Goal: Task Accomplishment & Management: Use online tool/utility

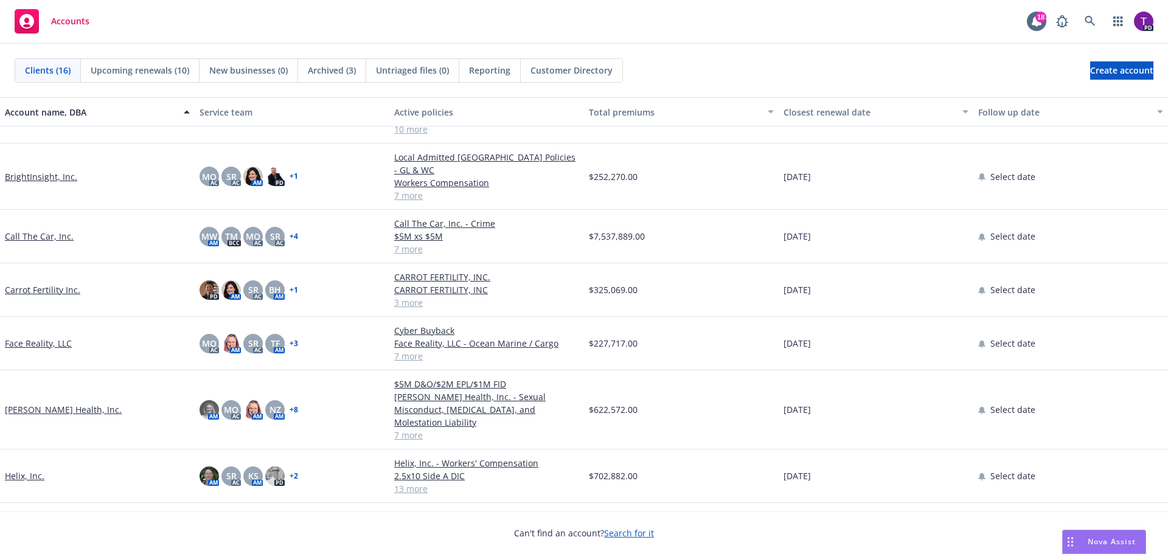
scroll to position [304, 0]
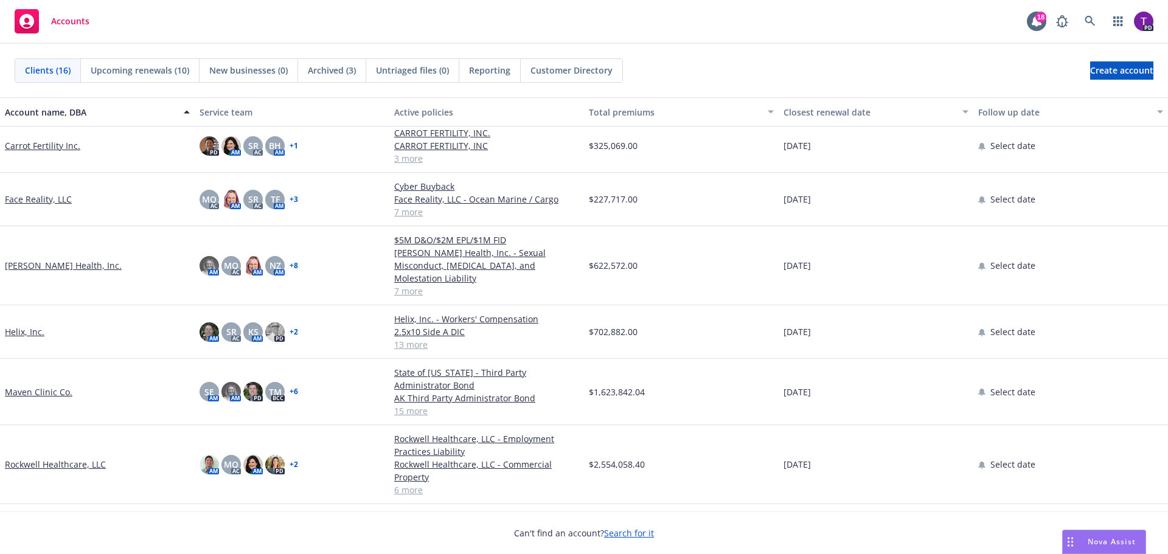
click at [40, 260] on link "Hazel Health, Inc." at bounding box center [63, 265] width 117 height 13
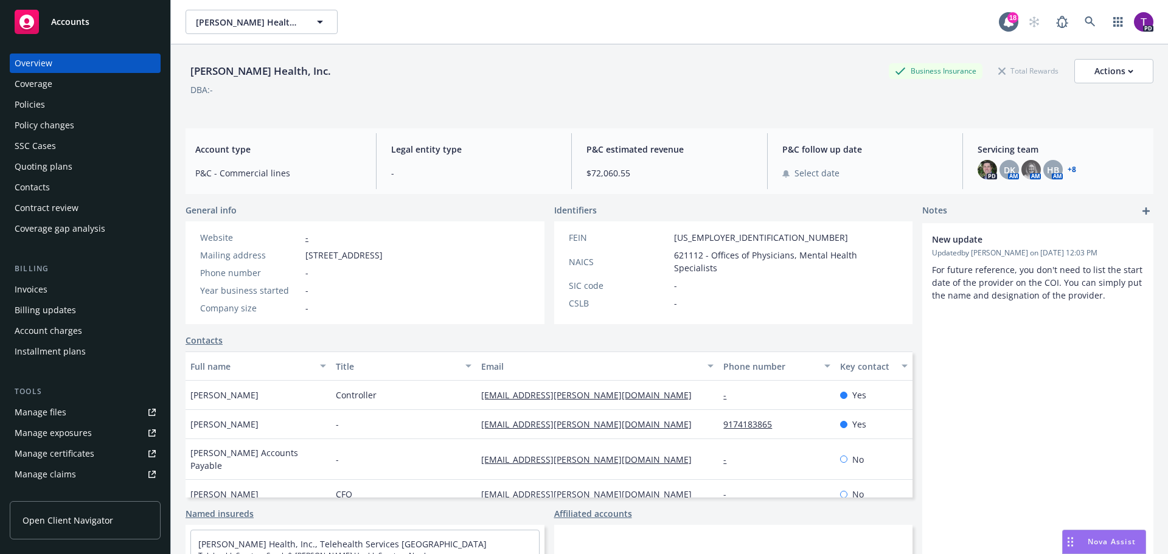
click at [63, 113] on div "Policies" at bounding box center [85, 104] width 141 height 19
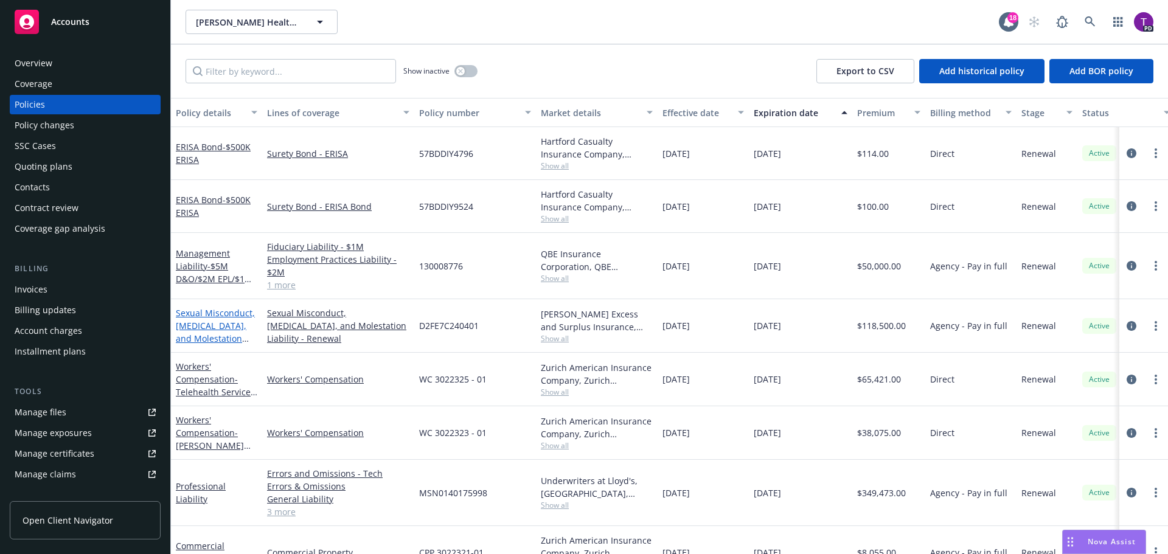
click at [203, 320] on link "Sexual Misconduct, Physical Abuse, and Molestation Liability" at bounding box center [215, 332] width 79 height 50
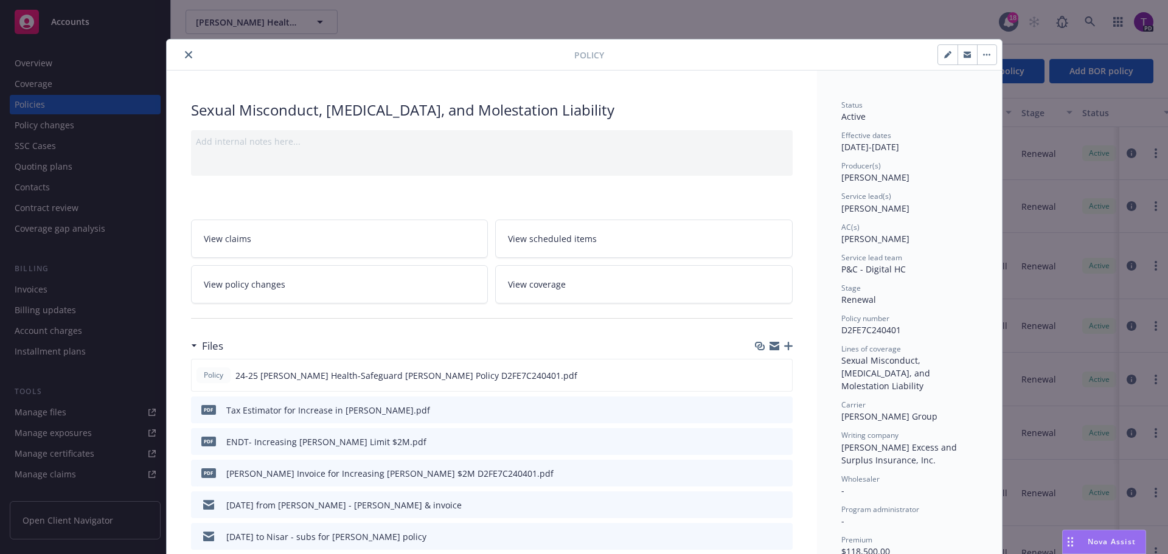
click at [321, 293] on link "View policy changes" at bounding box center [339, 284] width 297 height 38
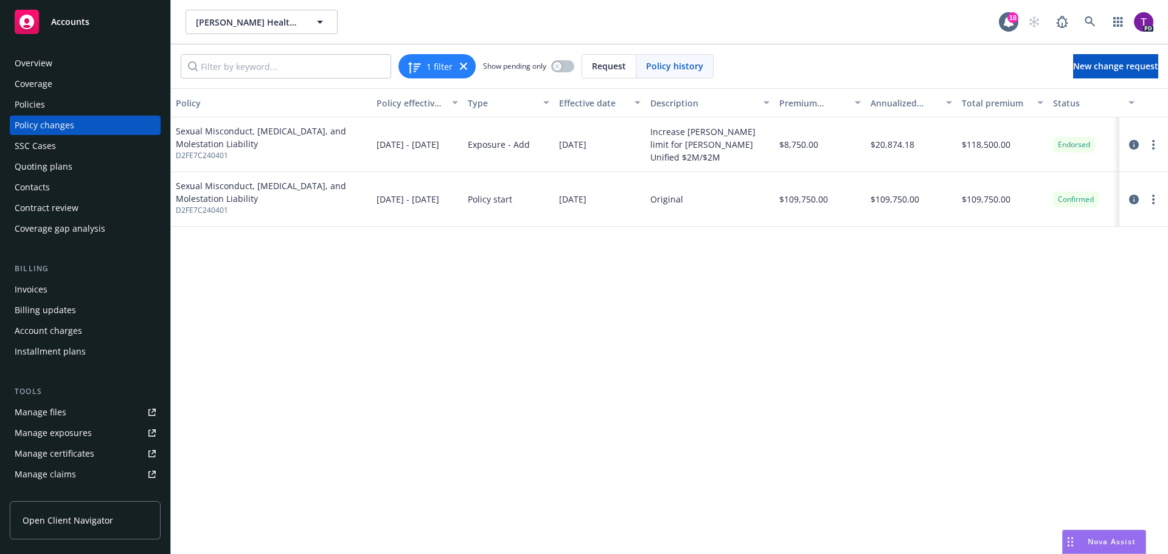
click at [1108, 547] on span "Nova Assist" at bounding box center [1111, 541] width 48 height 10
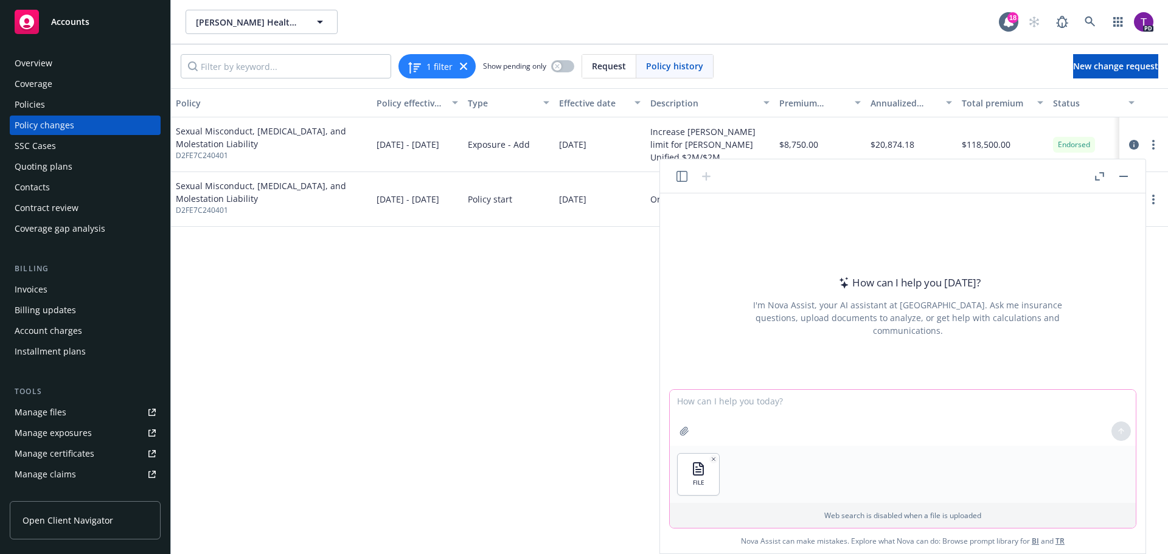
click at [748, 400] on textarea at bounding box center [903, 418] width 466 height 56
type textarea "can you put in tabular form?"
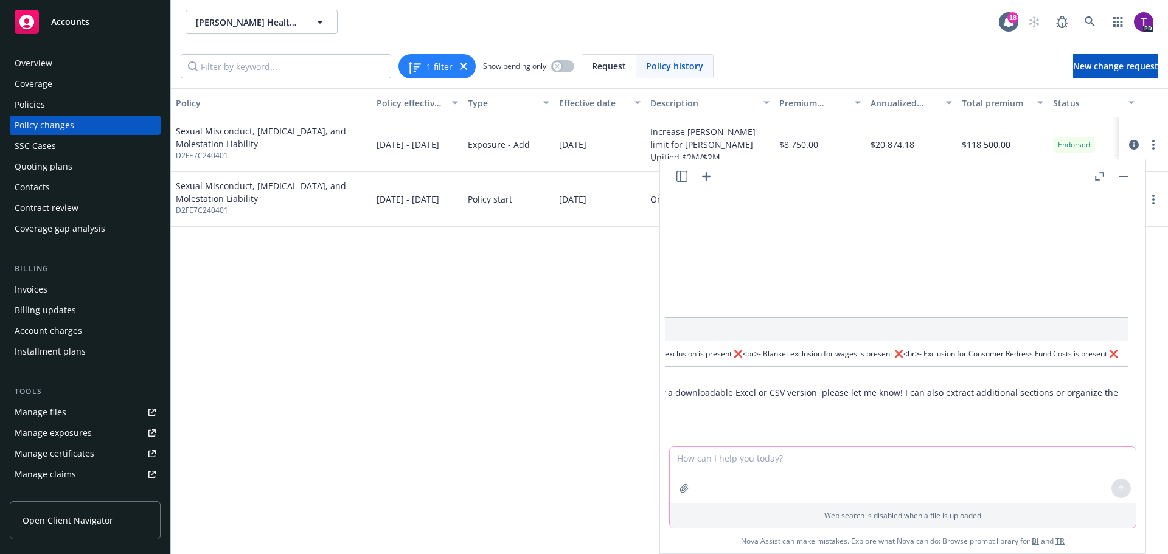
scroll to position [9, 0]
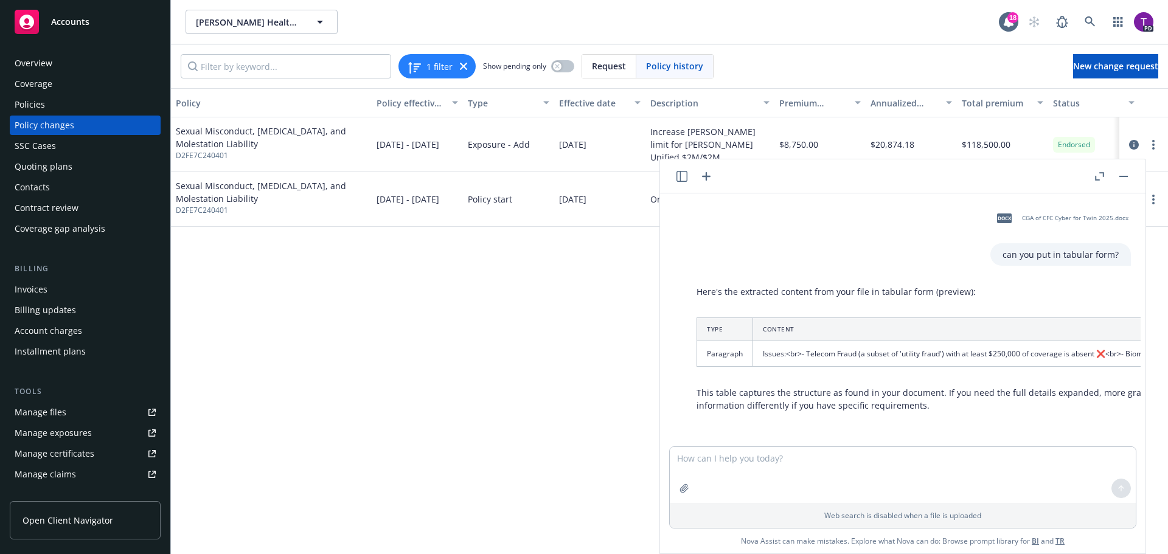
click at [503, 425] on div "Policy Policy effective dates Type Effective date Description Premium change An…" at bounding box center [669, 321] width 997 height 466
click at [869, 466] on textarea at bounding box center [903, 475] width 466 height 56
click at [475, 350] on div "Policy Policy effective dates Type Effective date Description Premium change An…" at bounding box center [669, 321] width 997 height 466
click at [1124, 181] on button "button" at bounding box center [1123, 176] width 15 height 15
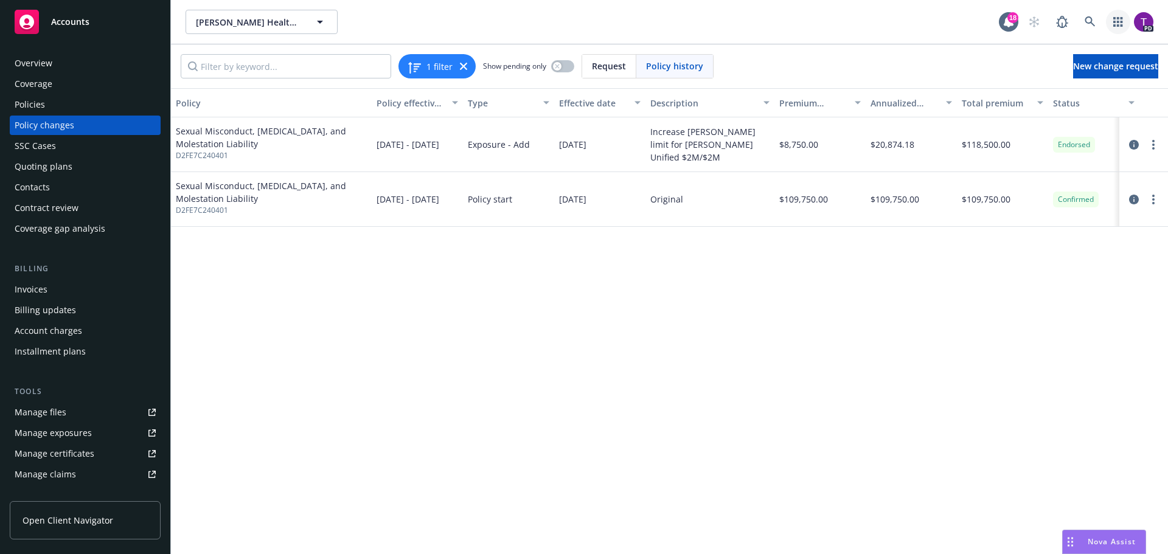
click at [1123, 22] on link "button" at bounding box center [1118, 22] width 24 height 24
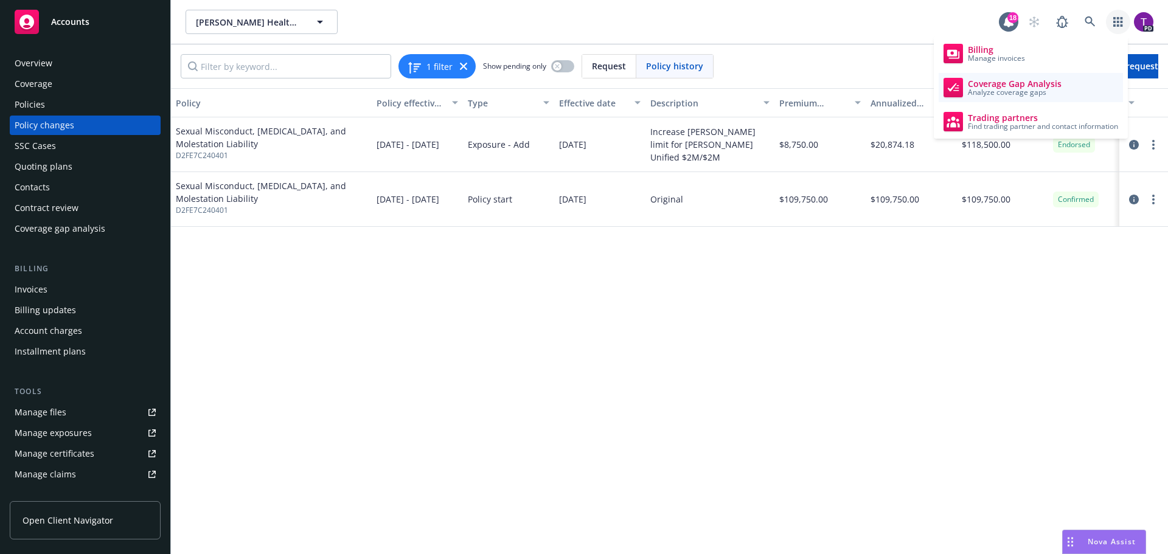
click at [1071, 87] on link "Coverage Gap Analysis Analyze coverage gaps" at bounding box center [1030, 87] width 184 height 29
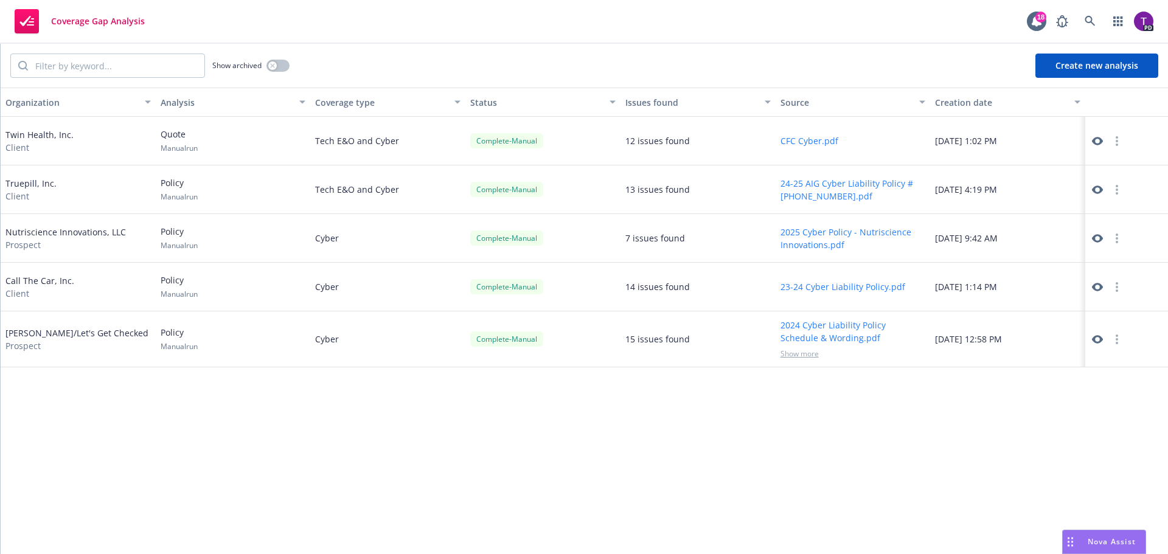
click at [1094, 142] on icon at bounding box center [1097, 141] width 11 height 9
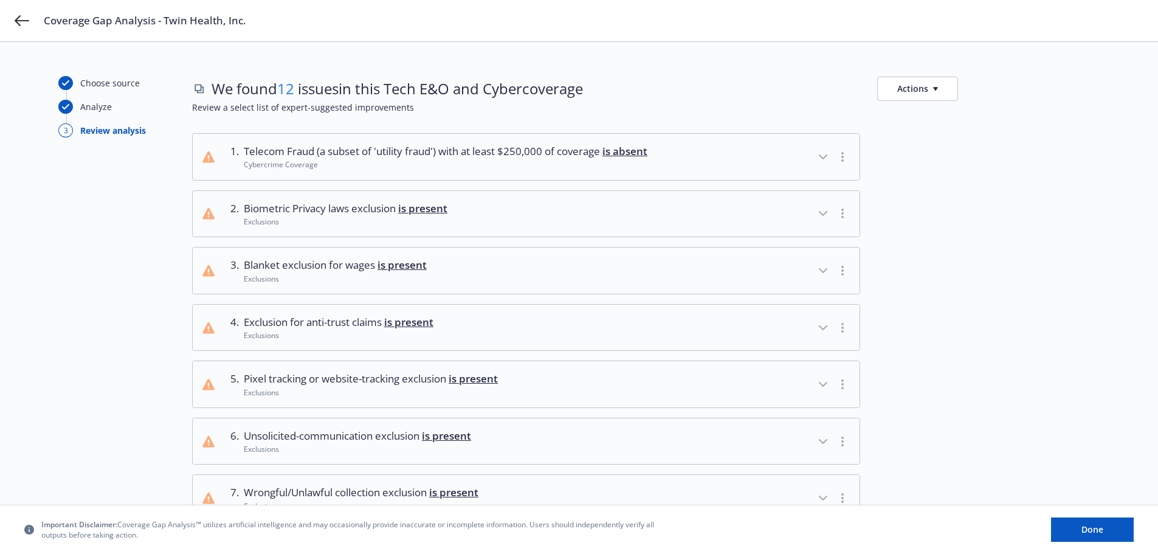
click at [822, 155] on icon "button" at bounding box center [823, 157] width 15 height 15
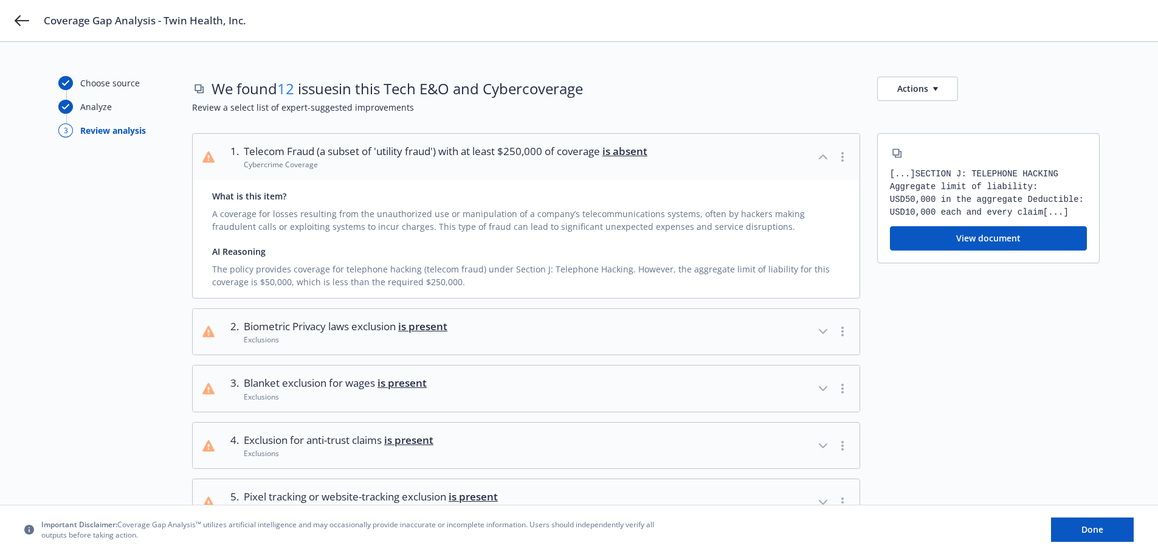
click at [823, 157] on icon "button" at bounding box center [823, 157] width 15 height 15
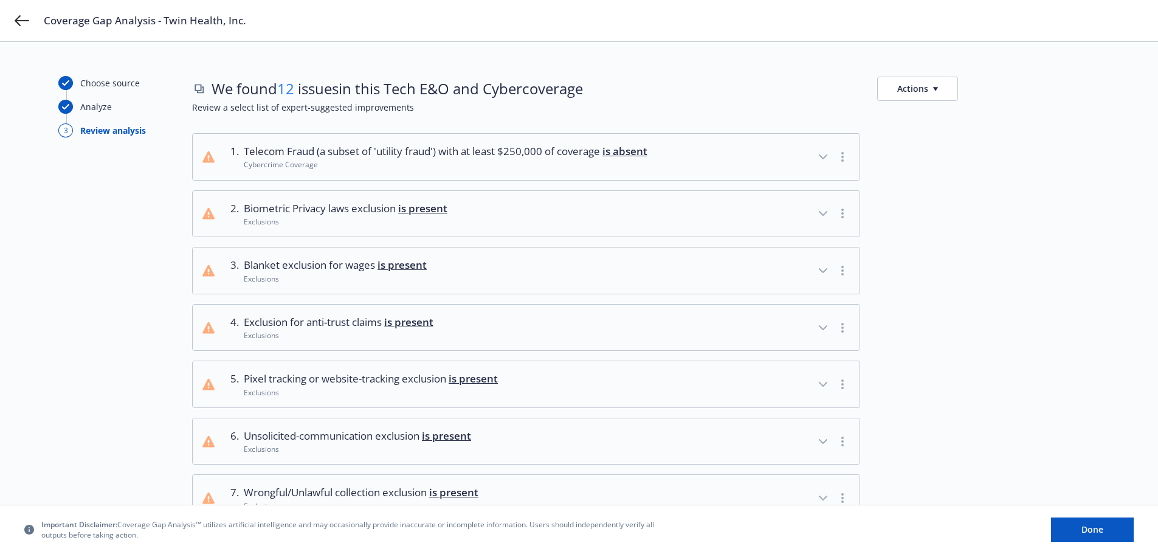
click at [823, 157] on icon "button" at bounding box center [823, 157] width 15 height 15
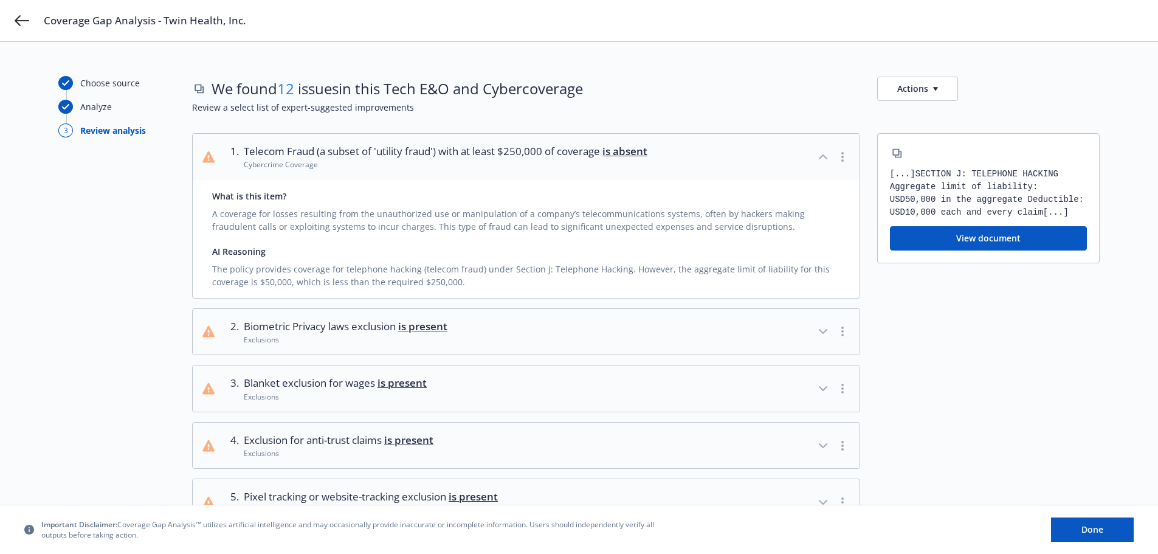
click at [823, 157] on icon "button" at bounding box center [823, 157] width 15 height 15
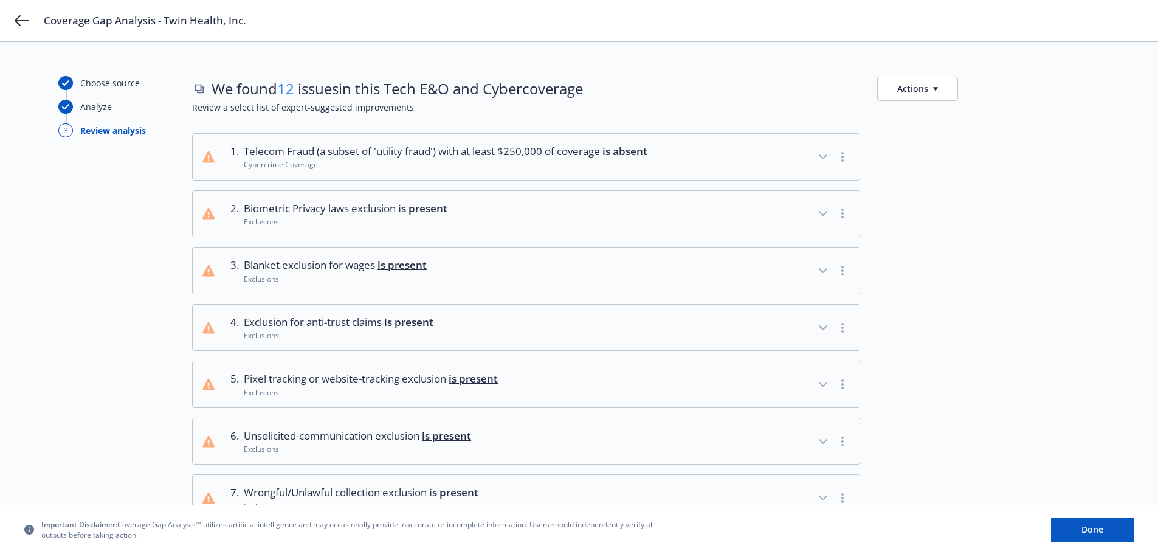
click at [820, 216] on icon "button" at bounding box center [823, 213] width 15 height 15
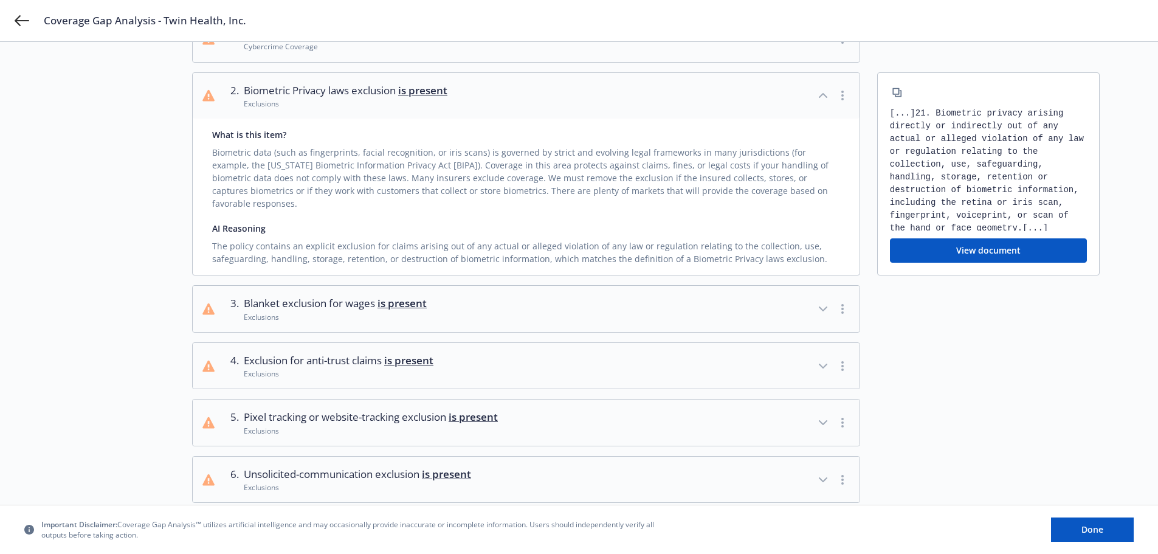
scroll to position [182, 0]
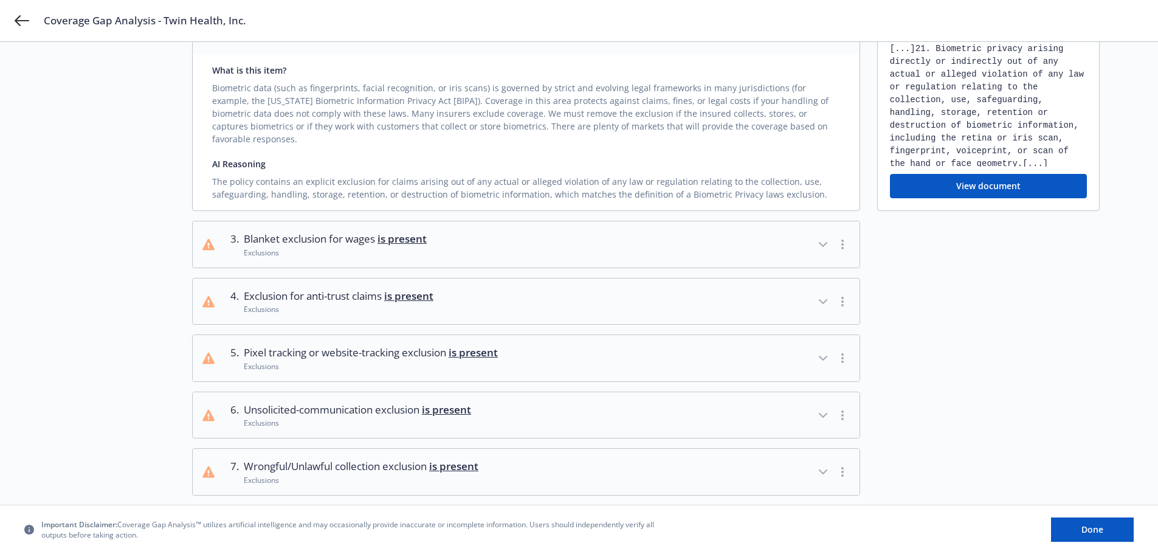
click at [819, 237] on icon "button" at bounding box center [823, 244] width 15 height 15
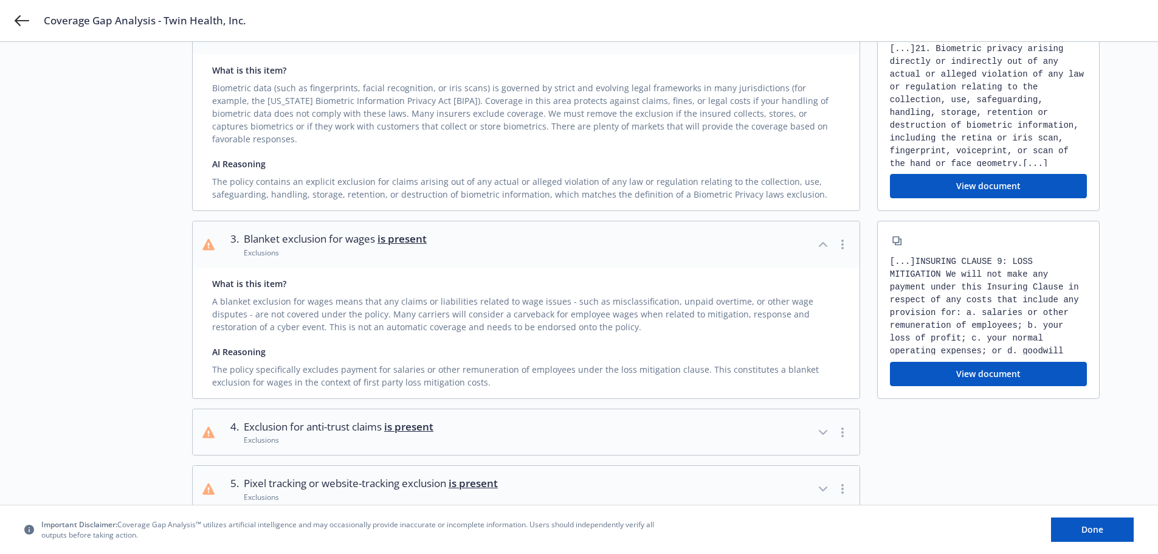
click at [819, 237] on icon "button" at bounding box center [823, 244] width 15 height 15
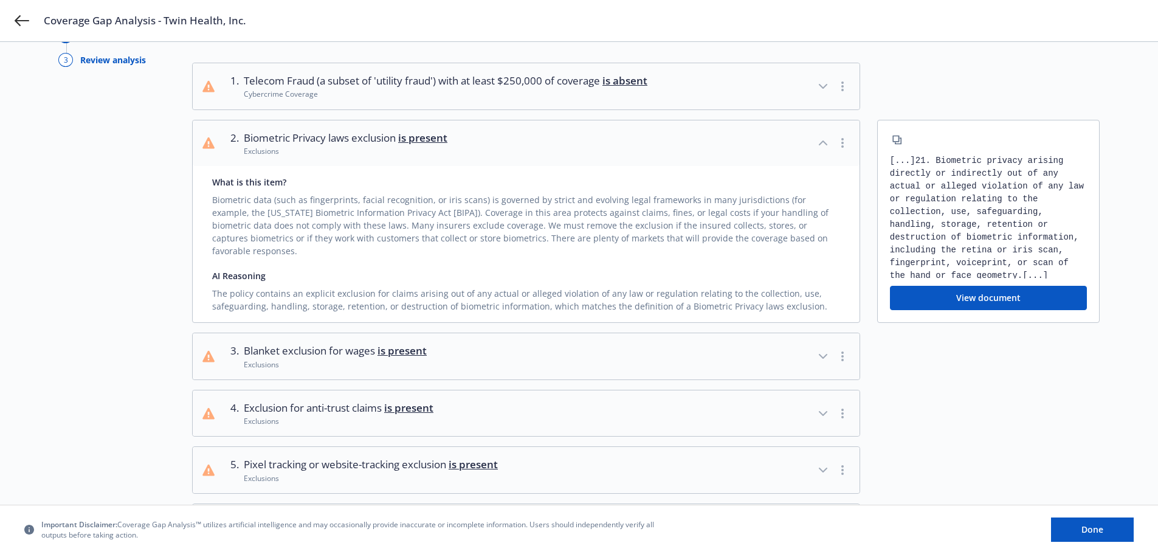
scroll to position [61, 0]
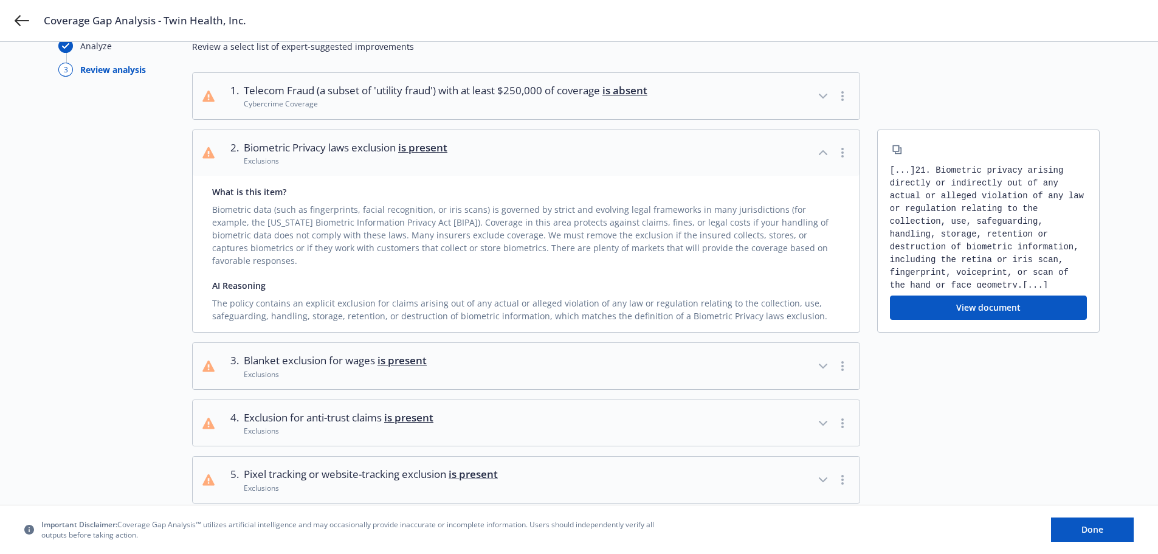
click at [820, 152] on icon "button" at bounding box center [823, 152] width 15 height 15
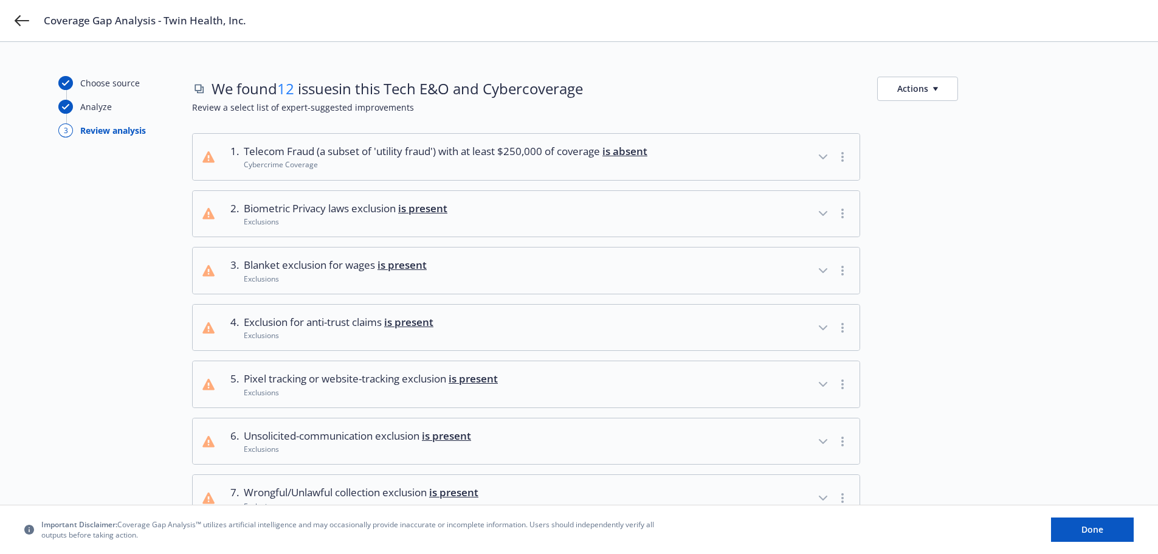
scroll to position [389, 0]
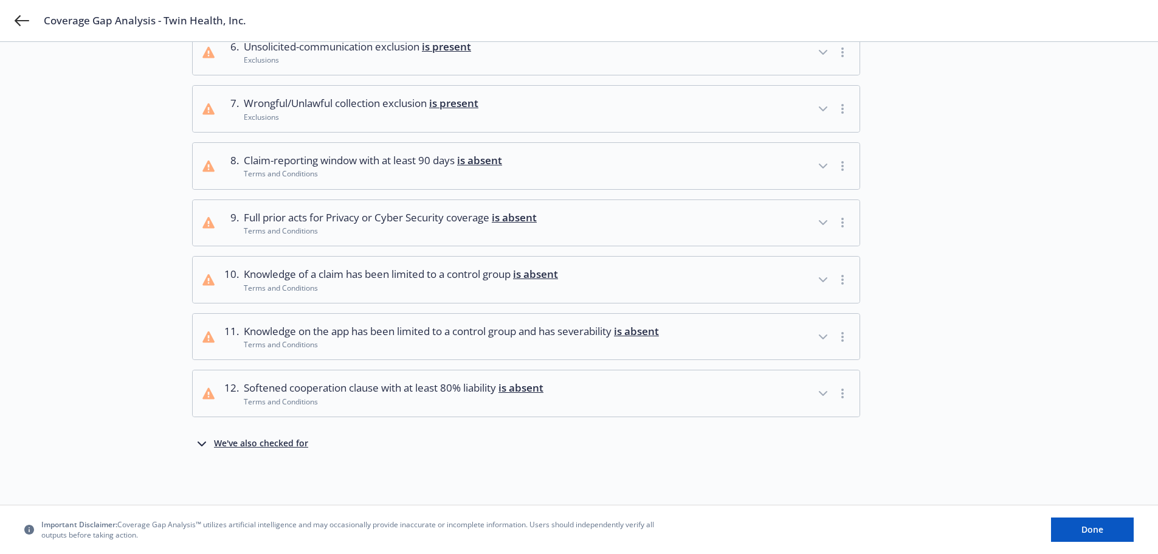
click at [202, 443] on icon "button" at bounding box center [202, 444] width 15 height 15
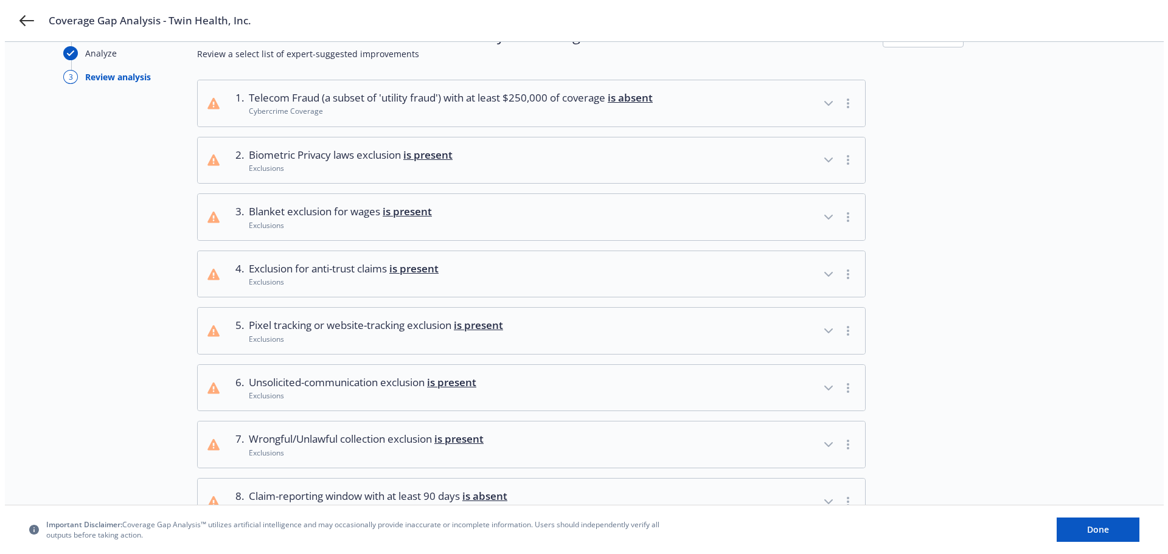
scroll to position [0, 0]
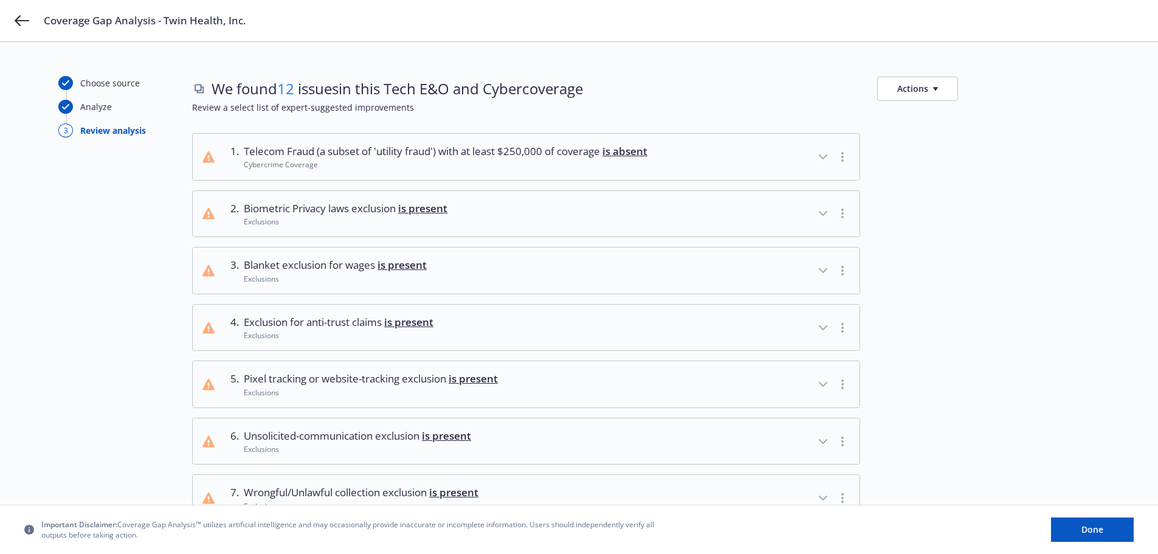
click at [920, 92] on button "Actions" at bounding box center [917, 89] width 81 height 24
click at [823, 99] on div "We found 12 issues in this Tech E&O and Cyber coverage Actions" at bounding box center [646, 88] width 908 height 25
click at [26, 18] on icon at bounding box center [22, 20] width 15 height 15
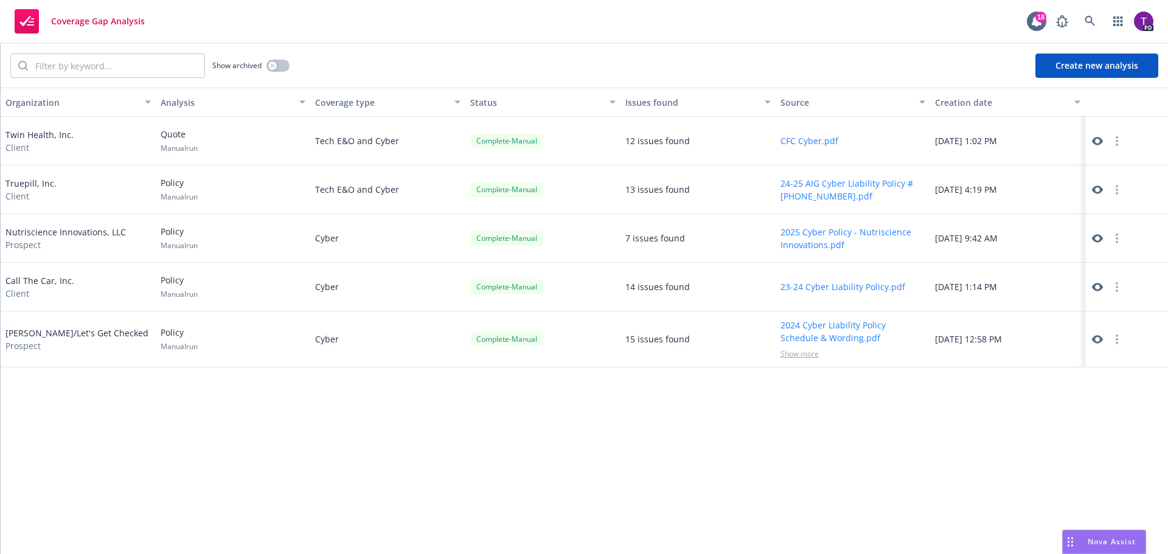
click at [1071, 67] on button "Create new analysis" at bounding box center [1096, 66] width 123 height 24
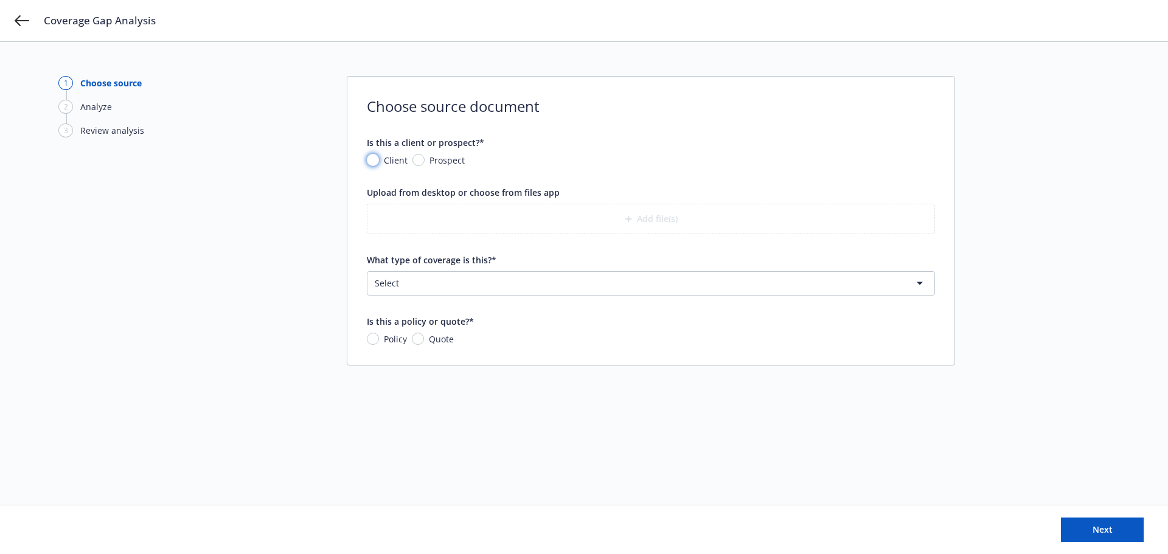
click at [373, 162] on input "Client" at bounding box center [373, 160] width 12 height 12
radio input "true"
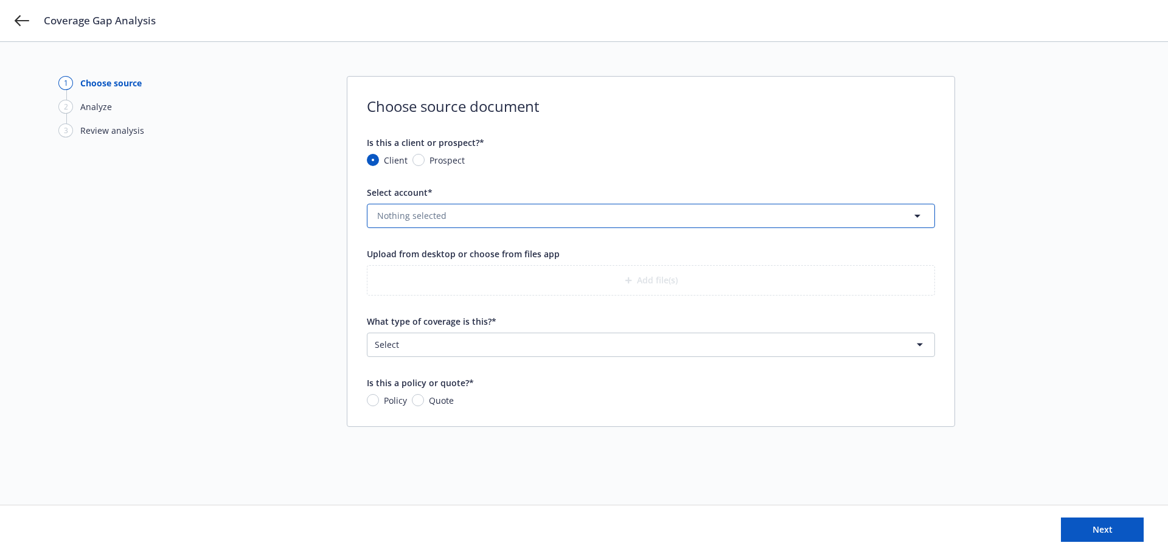
click at [485, 215] on button "Nothing selected" at bounding box center [651, 216] width 568 height 24
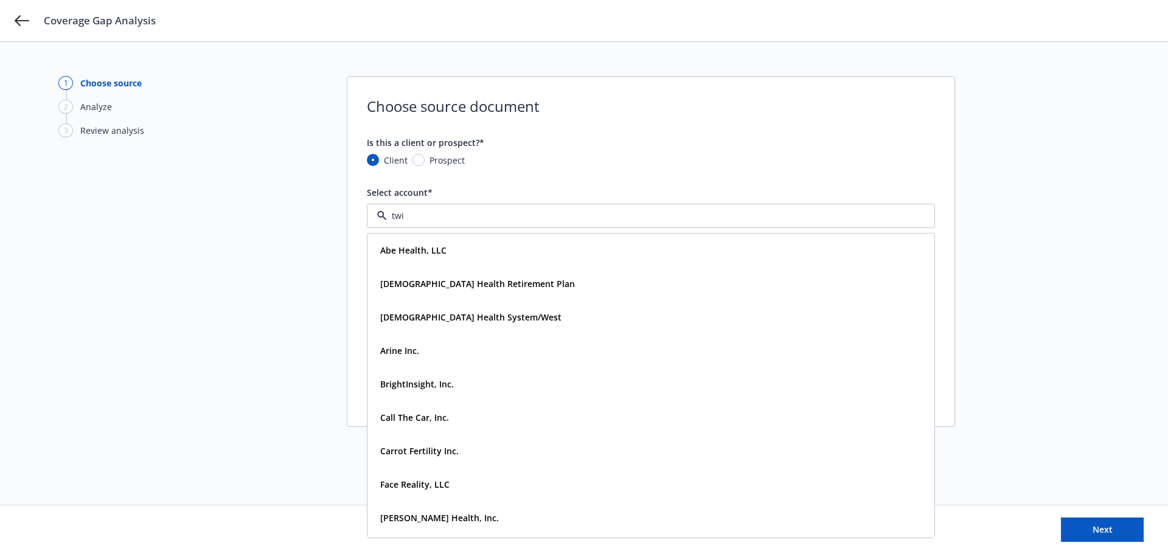
type input "twin"
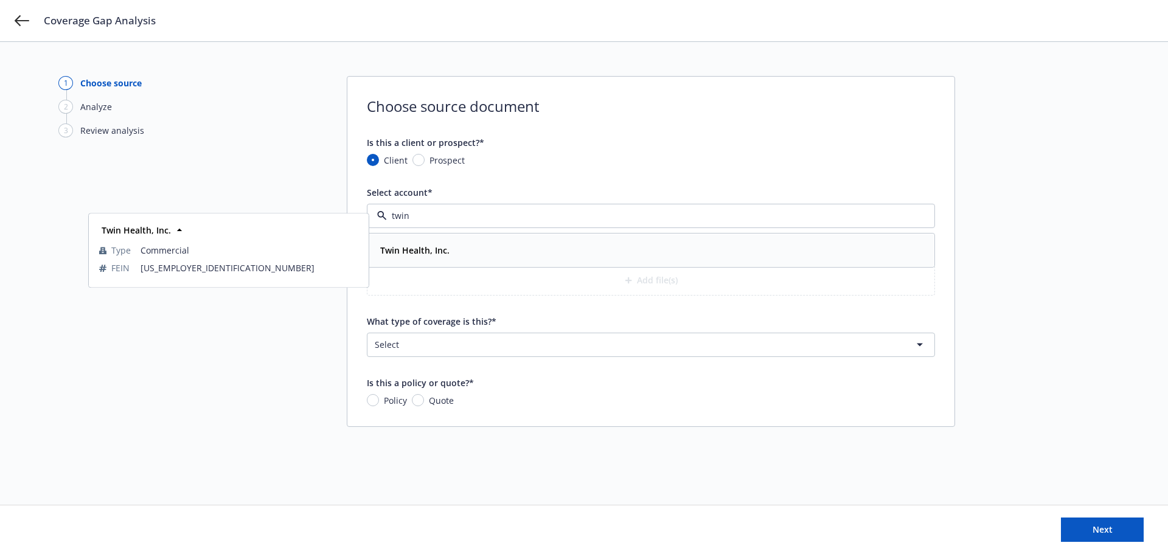
click at [462, 247] on div "Twin Health, Inc." at bounding box center [650, 250] width 551 height 18
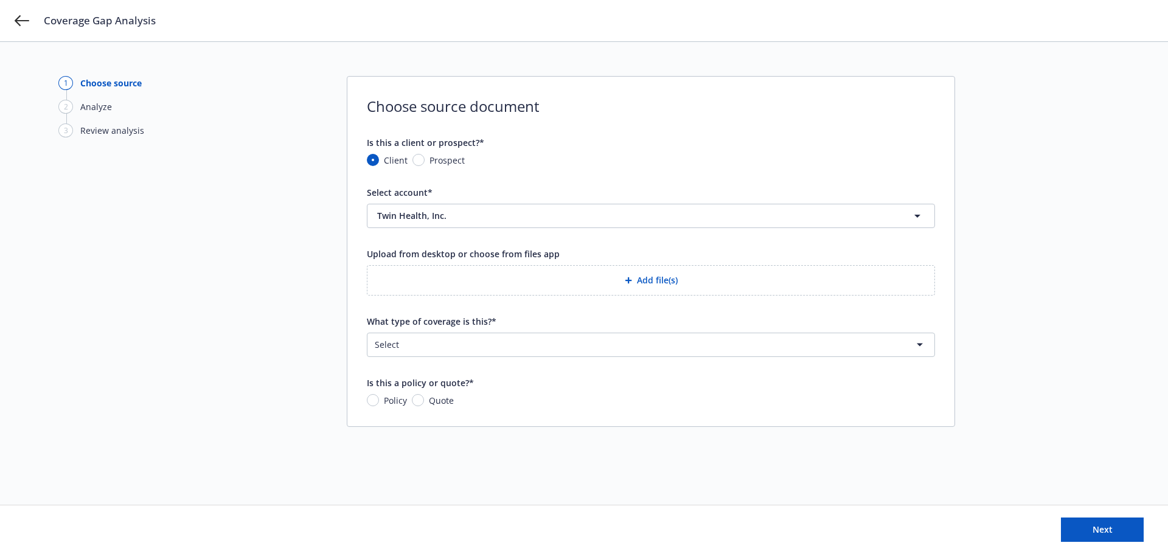
click at [645, 283] on button "Add file(s)" at bounding box center [651, 280] width 568 height 30
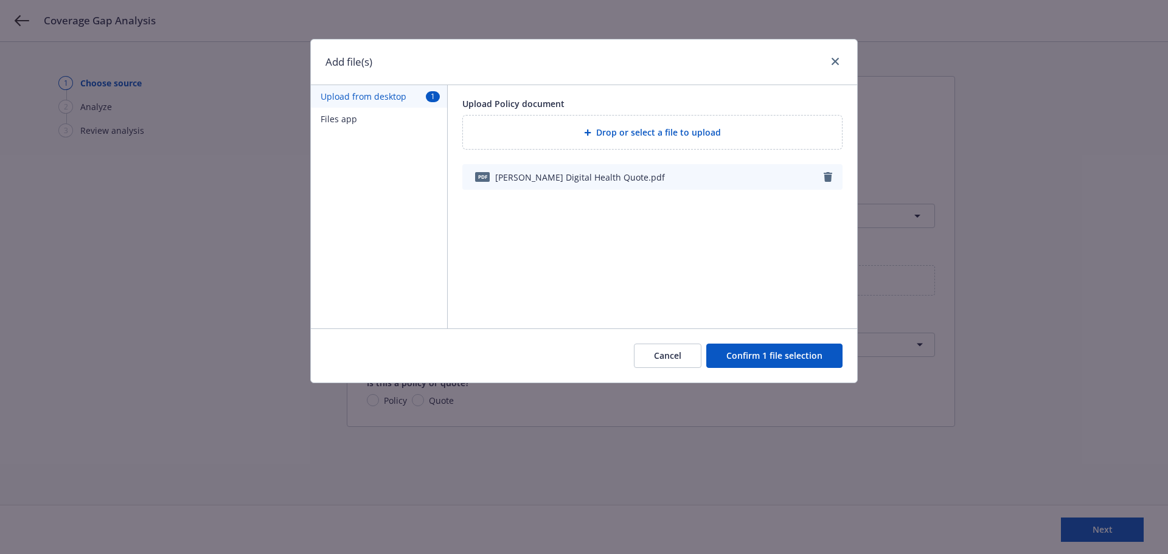
click at [765, 360] on button "Confirm 1 file selection" at bounding box center [774, 356] width 136 height 24
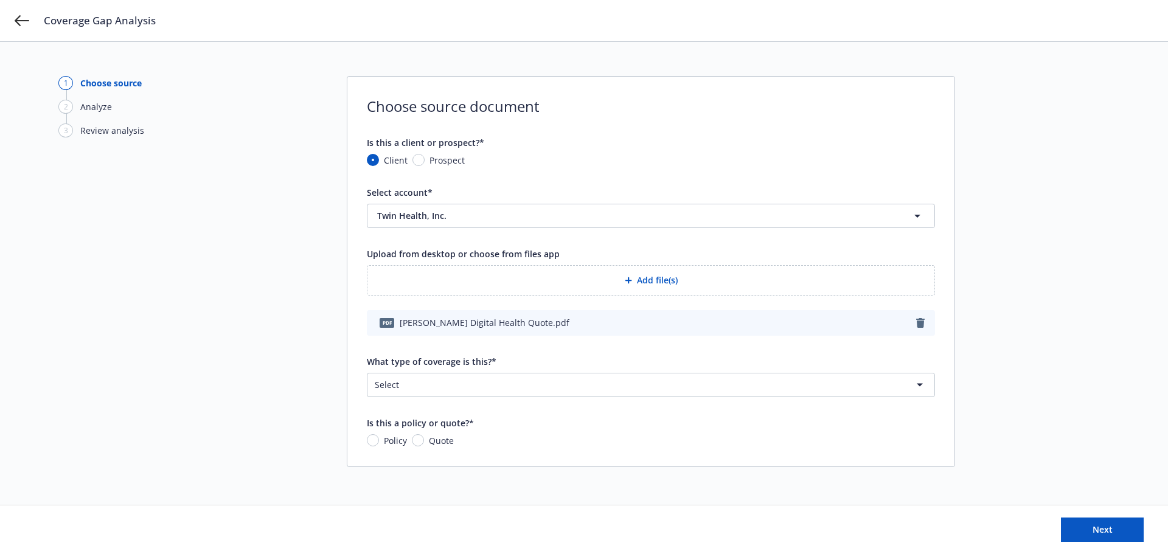
click at [509, 380] on html "Coverage Gap Analysis 1 Choose source 2 Analyze 3 Review analysis Choose source…" at bounding box center [584, 277] width 1168 height 554
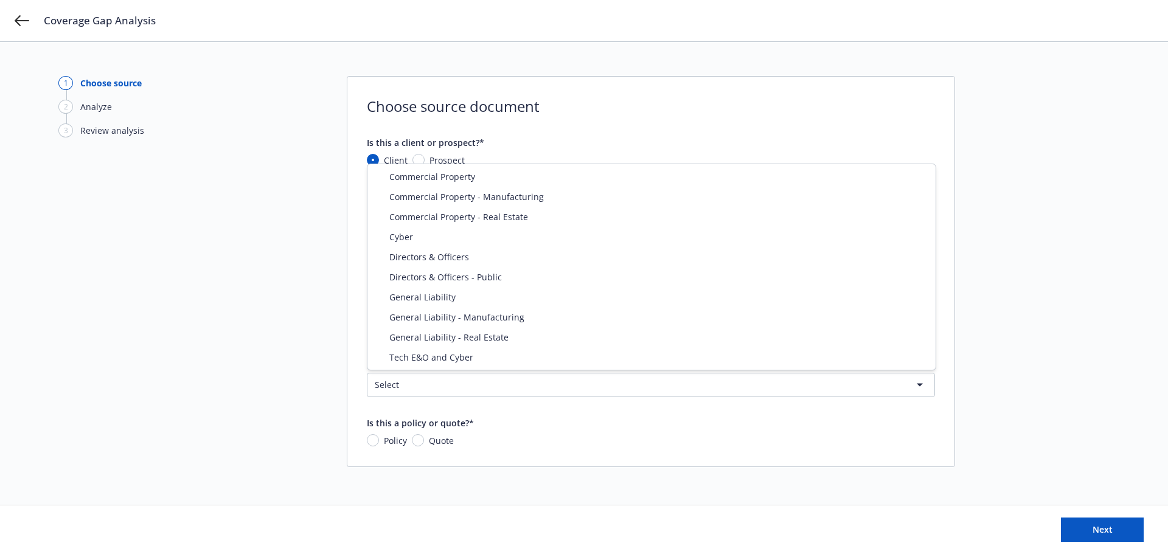
select select "CYBER"
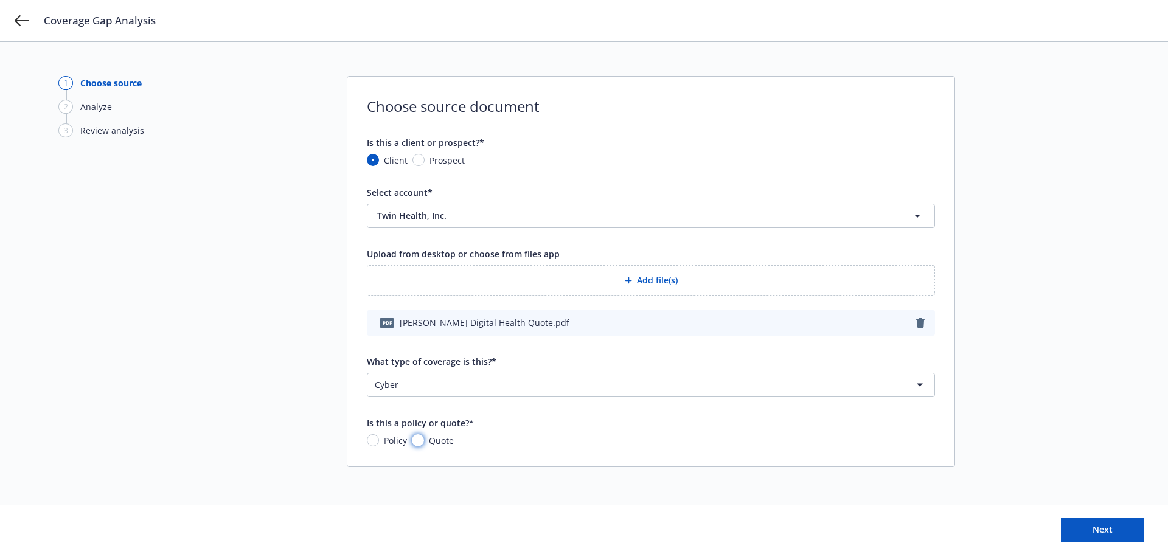
click at [420, 443] on input "Quote" at bounding box center [418, 440] width 12 height 12
radio input "true"
click at [1085, 526] on button "Next" at bounding box center [1102, 529] width 83 height 24
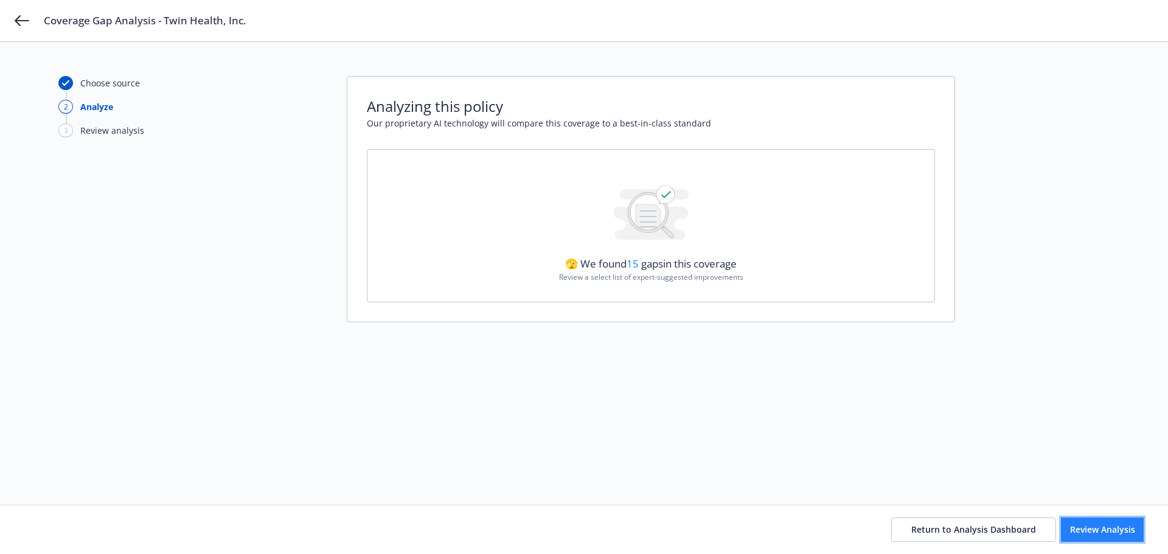
click at [1122, 527] on span "Review Analysis" at bounding box center [1102, 530] width 65 height 12
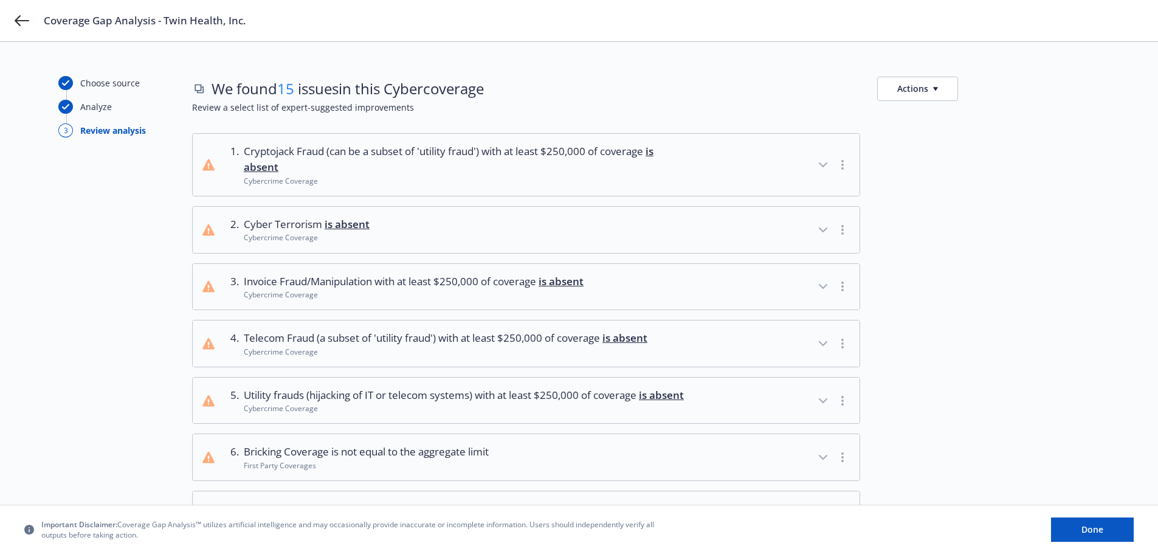
click at [905, 89] on button "Actions" at bounding box center [917, 89] width 81 height 24
click at [912, 140] on link "Copy full list of what we’ve checked for" at bounding box center [976, 140] width 196 height 24
